Goal: Task Accomplishment & Management: Manage account settings

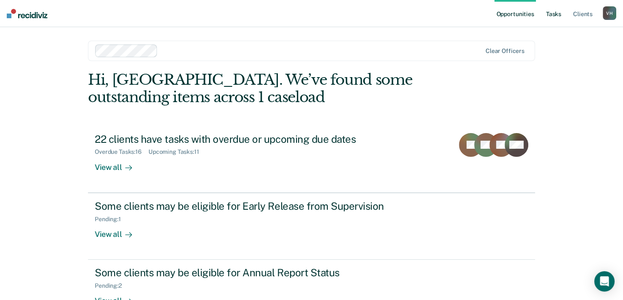
click at [551, 16] on link "Tasks" at bounding box center [554, 13] width 19 height 27
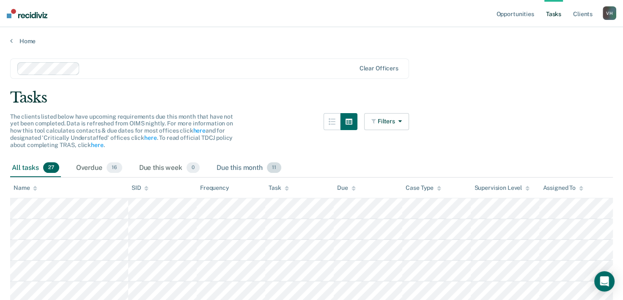
click at [244, 161] on div "Due this month 11" at bounding box center [249, 168] width 68 height 19
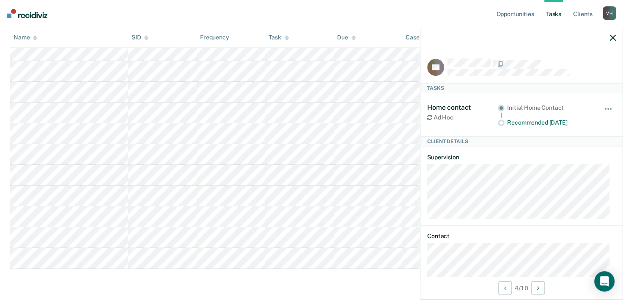
scroll to position [160, 0]
click at [147, 292] on main "Clear officers Tasks The clients listed below have upcoming requirements due th…" at bounding box center [311, 91] width 623 height 413
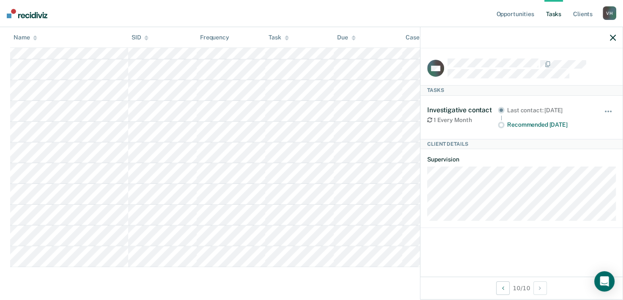
click at [613, 37] on icon "button" at bounding box center [613, 38] width 6 height 6
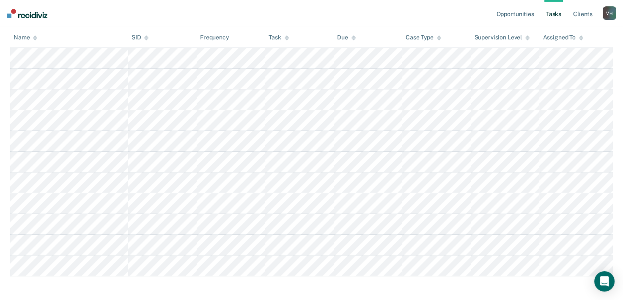
scroll to position [157, 0]
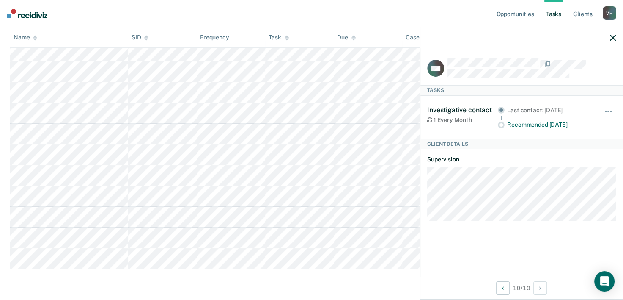
click at [615, 42] on div at bounding box center [522, 37] width 202 height 21
click at [611, 37] on icon "button" at bounding box center [613, 38] width 6 height 6
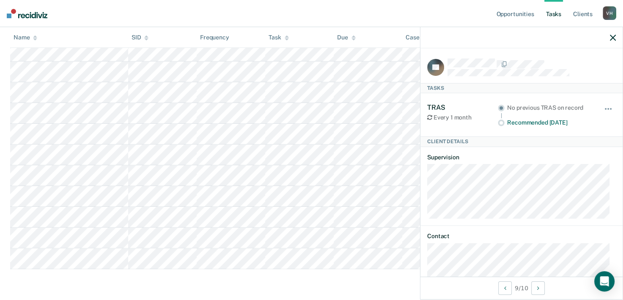
click at [279, 273] on main "Clear officers Tasks The clients listed below have upcoming requirements due th…" at bounding box center [311, 93] width 623 height 413
click at [618, 41] on div at bounding box center [522, 37] width 202 height 21
click at [613, 36] on icon "button" at bounding box center [613, 38] width 6 height 6
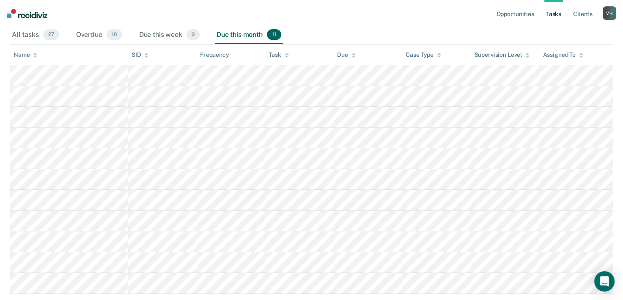
scroll to position [132, 0]
